Goal: Information Seeking & Learning: Learn about a topic

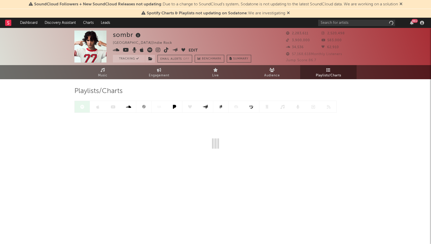
click at [403, 5] on icon at bounding box center [401, 4] width 3 height 4
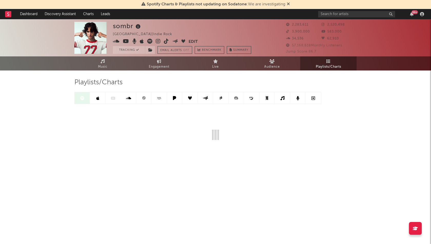
click at [286, 3] on span "Spotify Charts & Playlists not updating on Sodatone : We are investigating" at bounding box center [216, 4] width 149 height 6
click at [287, 3] on icon at bounding box center [288, 4] width 3 height 4
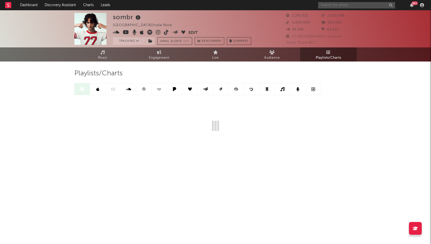
click at [345, 5] on input "text" at bounding box center [356, 5] width 77 height 6
click at [345, 5] on input "sombr" at bounding box center [356, 5] width 77 height 6
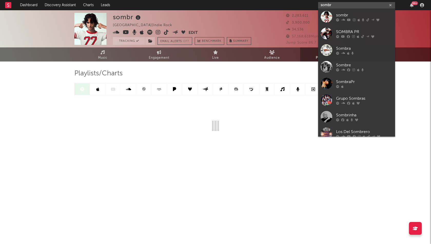
click at [345, 5] on input "sombr" at bounding box center [356, 5] width 77 height 6
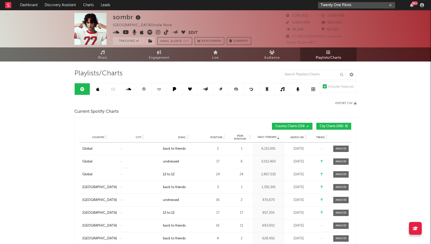
type input "Twenty One Pilots"
click at [353, 3] on input "Twenty One Pilots" at bounding box center [356, 5] width 77 height 6
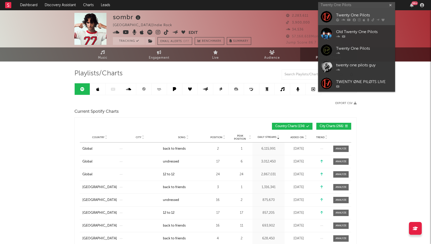
click at [361, 15] on div "Twenty One Pilots" at bounding box center [364, 15] width 56 height 6
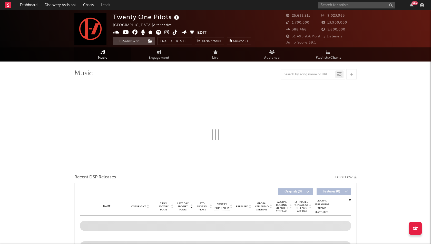
select select "6m"
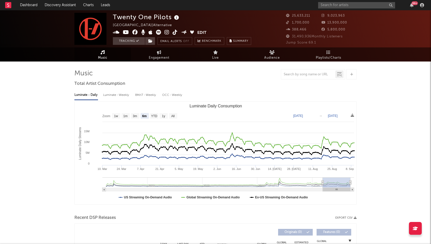
select select "6m"
click at [108, 57] on link "Music" at bounding box center [102, 55] width 56 height 14
click at [322, 55] on span "Playlists/Charts" at bounding box center [328, 58] width 25 height 6
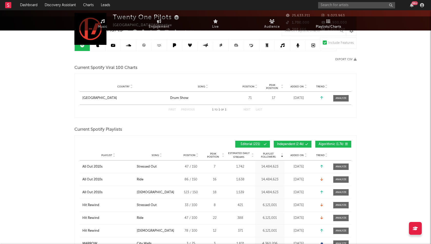
scroll to position [68, 0]
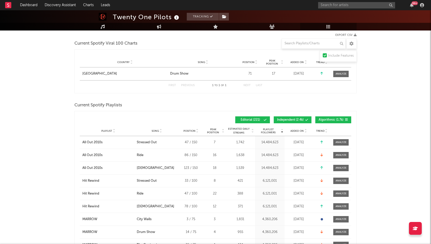
click at [298, 131] on span "Added On" at bounding box center [297, 131] width 13 height 3
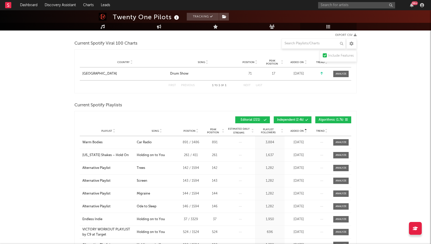
click at [298, 131] on span "Added On" at bounding box center [297, 131] width 13 height 3
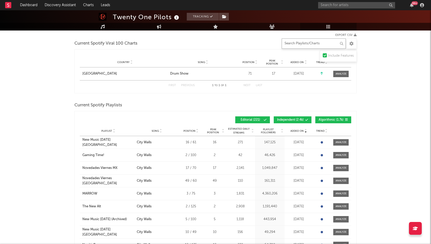
click at [309, 45] on input "text" at bounding box center [314, 44] width 64 height 10
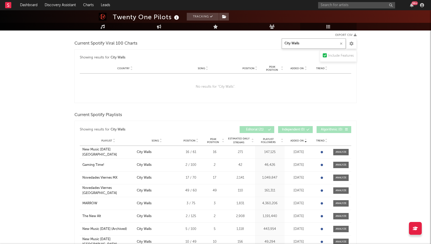
type input "City Walls"
click at [41, 91] on div "Twenty One Pilots Tracking [GEOGRAPHIC_DATA] | Alternative Edit Tracking Email …" at bounding box center [215, 238] width 431 height 593
click at [41, 131] on div "Twenty One Pilots Tracking [GEOGRAPHIC_DATA] | Alternative Edit Tracking Email …" at bounding box center [215, 238] width 431 height 593
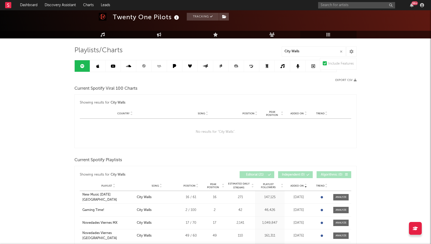
scroll to position [37, 0]
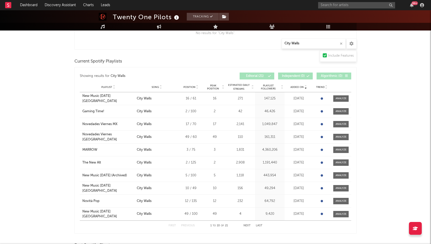
scroll to position [124, 0]
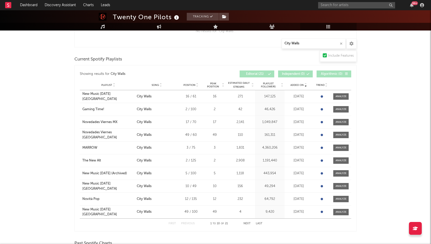
click at [183, 83] on div "Position" at bounding box center [191, 85] width 23 height 4
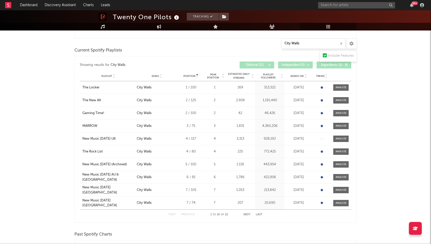
scroll to position [140, 0]
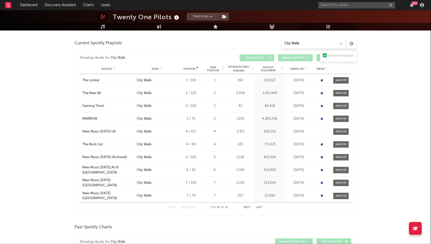
click at [44, 121] on div "Twenty One Pilots Tracking [GEOGRAPHIC_DATA] | Alternative Edit Tracking Email …" at bounding box center [215, 166] width 431 height 593
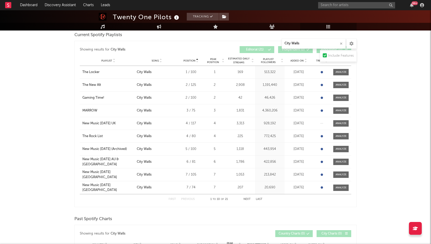
scroll to position [149, 0]
click at [250, 200] on button "Next" at bounding box center [247, 199] width 7 height 3
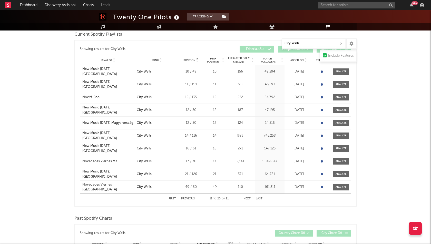
click at [247, 198] on button "Next" at bounding box center [247, 199] width 7 height 3
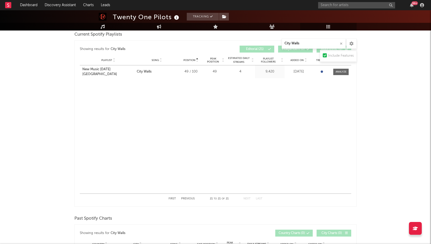
click at [173, 197] on div "First Previous 21 to 21 of 21 Next Last" at bounding box center [216, 199] width 94 height 10
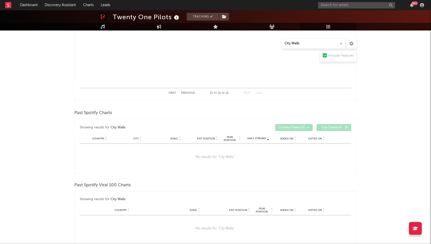
scroll to position [261, 0]
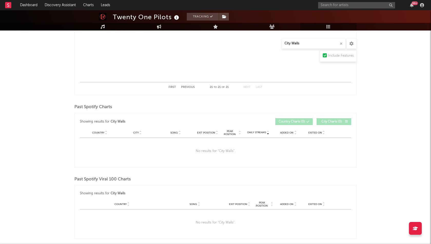
click at [171, 86] on button "First" at bounding box center [172, 87] width 7 height 3
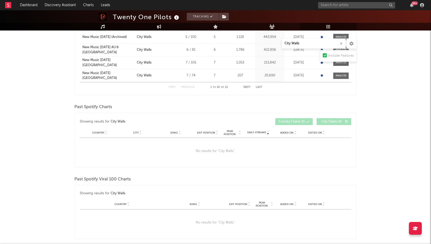
scroll to position [0, 0]
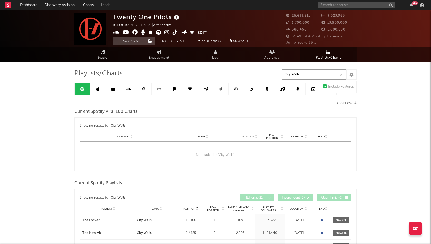
click at [306, 77] on input "City Walls" at bounding box center [314, 75] width 64 height 10
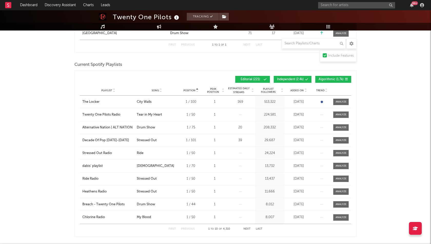
scroll to position [128, 0]
